Goal: Task Accomplishment & Management: Manage account settings

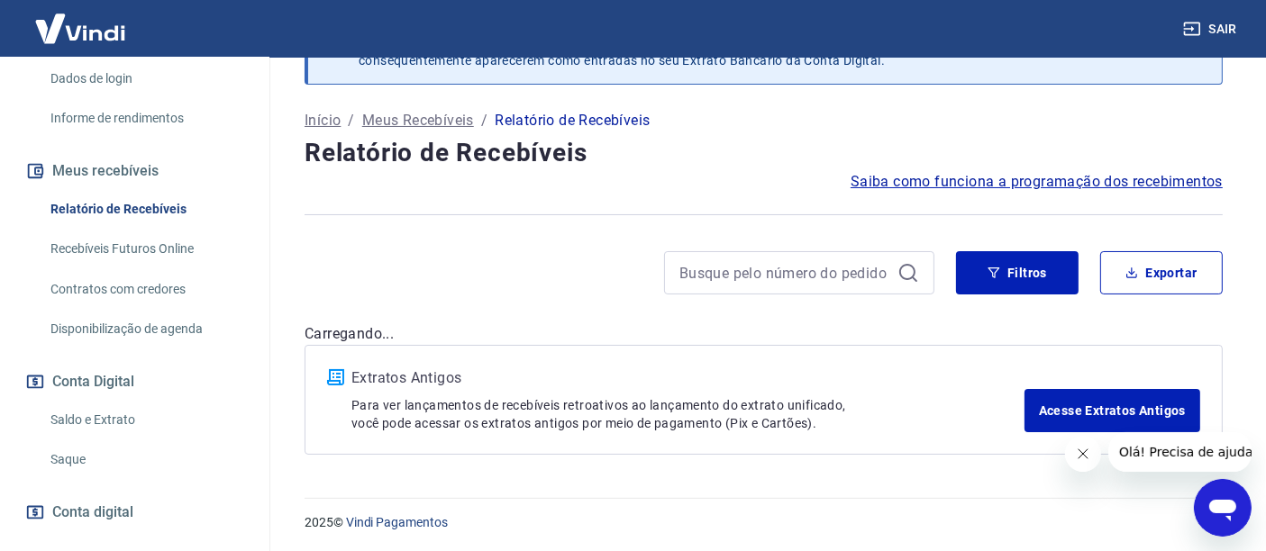
scroll to position [387, 0]
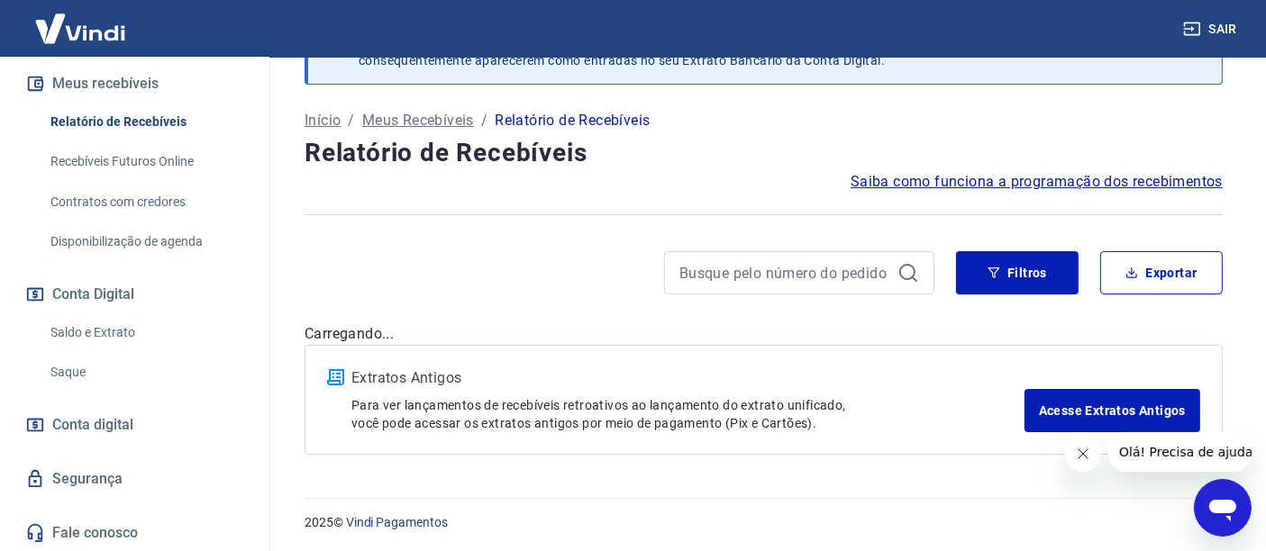
click at [106, 372] on link "Saque" at bounding box center [145, 372] width 205 height 37
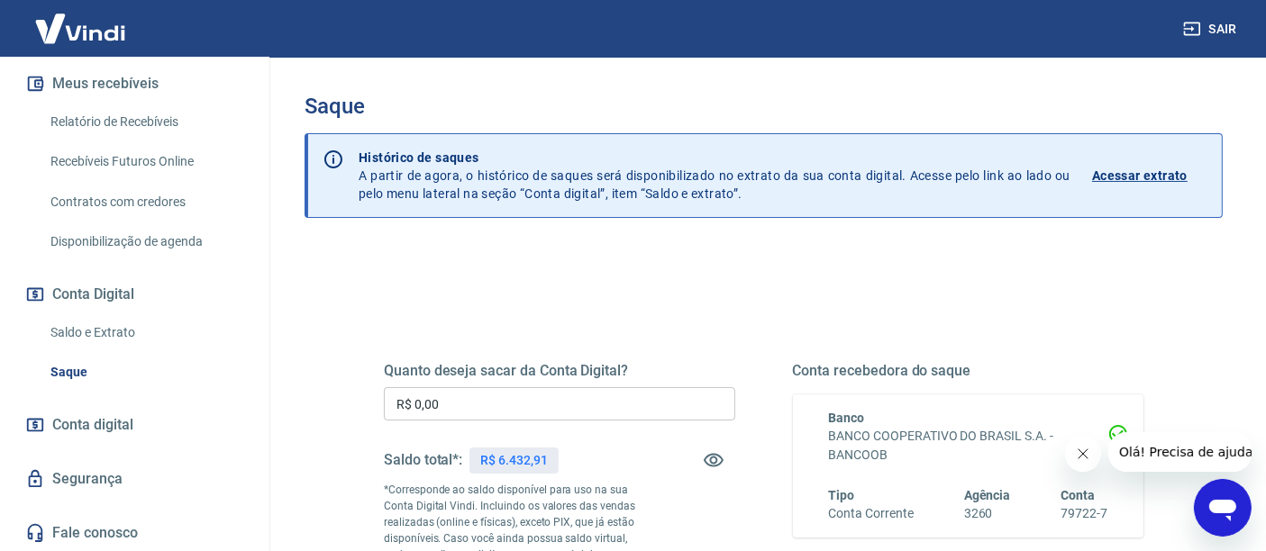
scroll to position [200, 0]
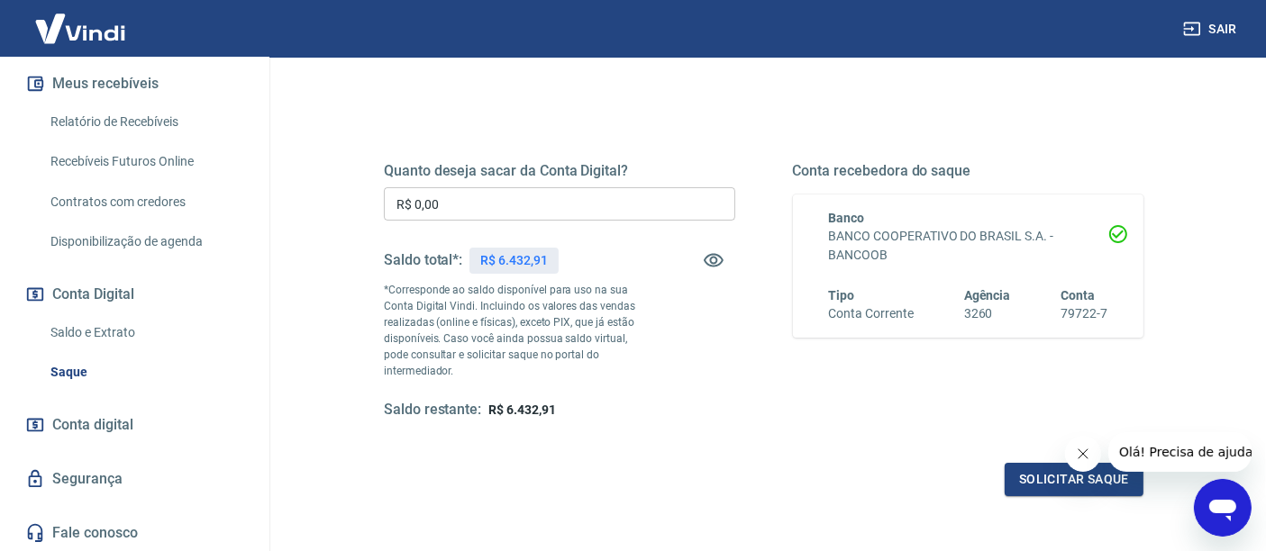
click at [111, 327] on link "Saldo e Extrato" at bounding box center [145, 332] width 205 height 37
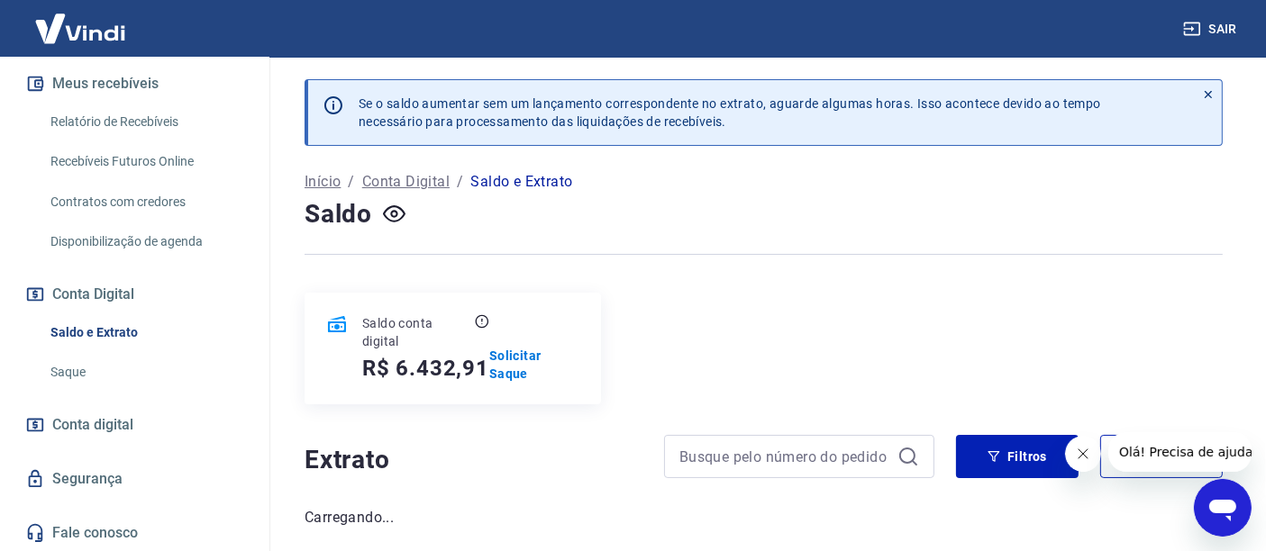
click at [1077, 455] on icon "Fechar mensagem da empresa" at bounding box center [1082, 453] width 14 height 14
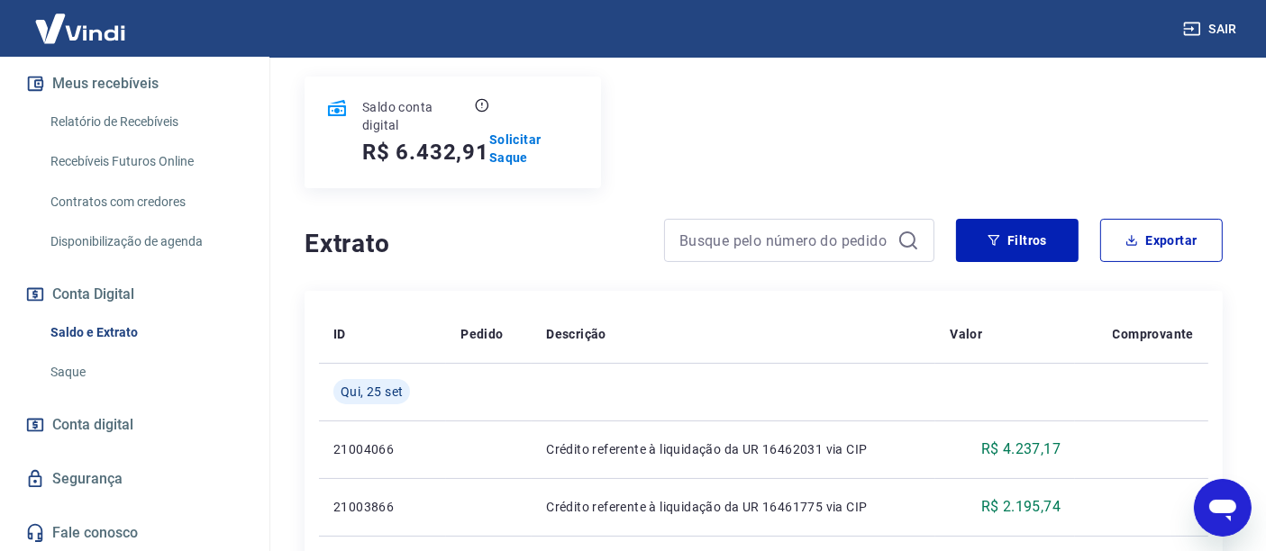
scroll to position [200, 0]
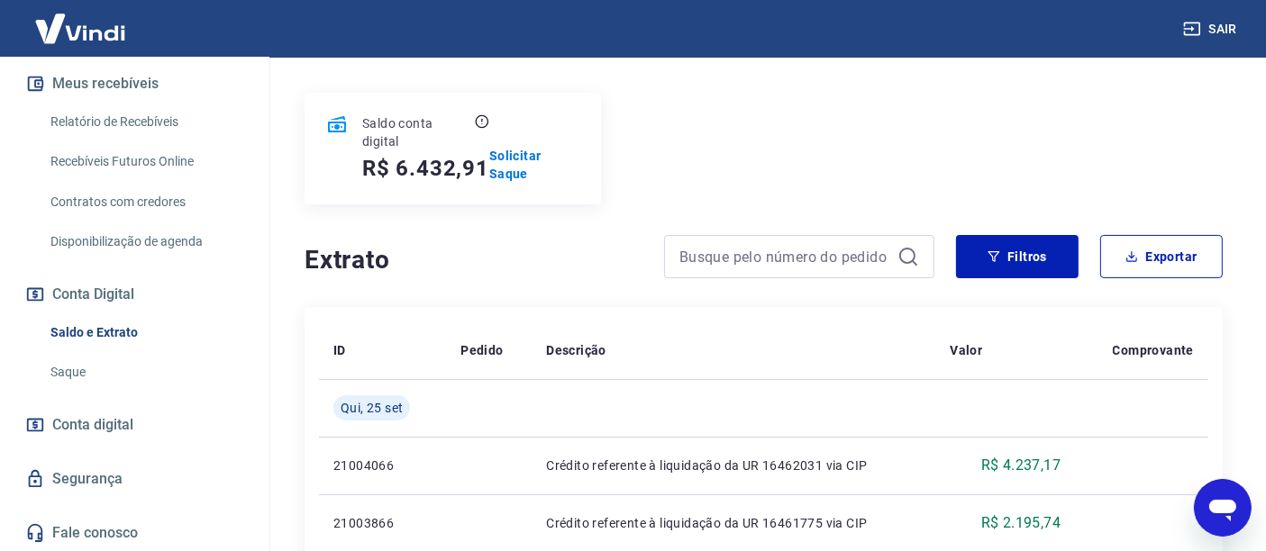
click at [94, 431] on span "Conta digital" at bounding box center [92, 425] width 81 height 25
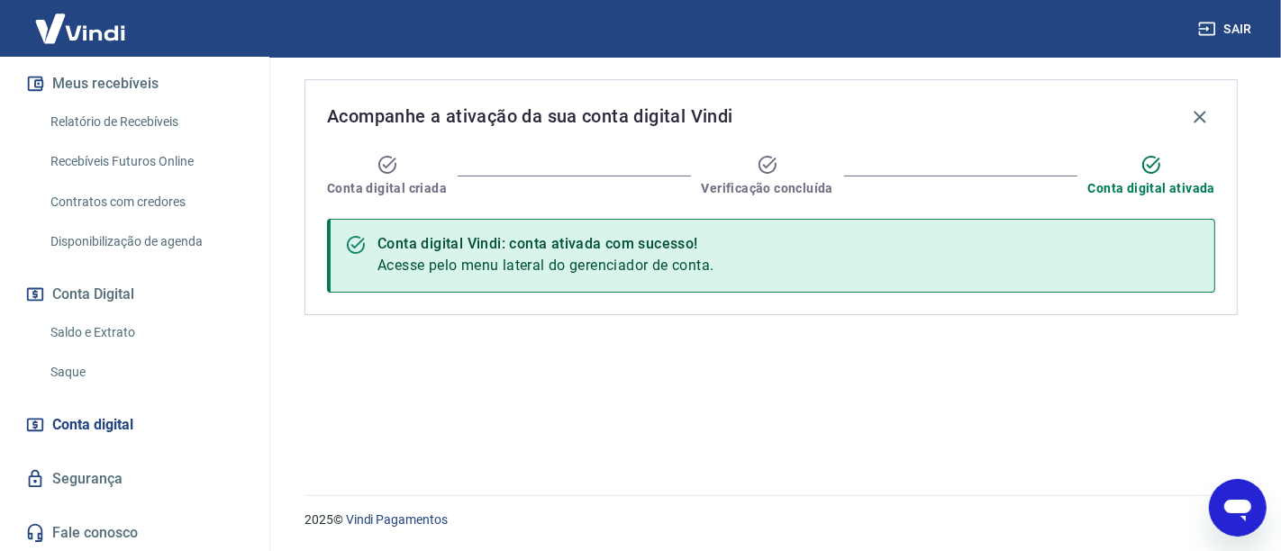
click at [94, 367] on link "Saque" at bounding box center [145, 372] width 205 height 37
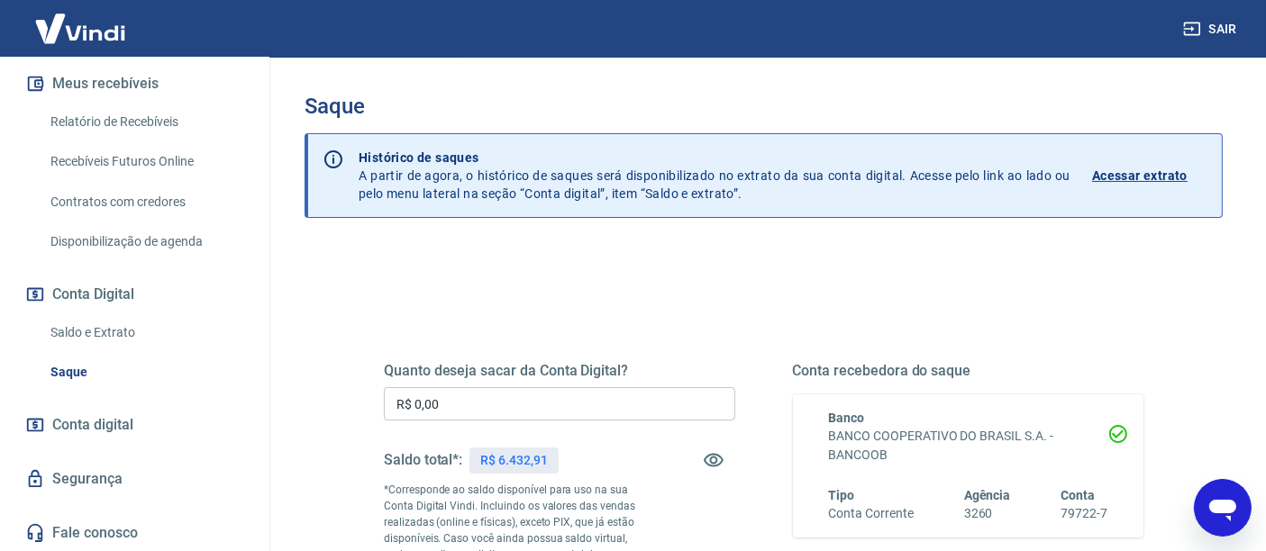
click at [1135, 173] on p "Acessar extrato" at bounding box center [1140, 176] width 96 height 18
